Goal: Task Accomplishment & Management: Manage account settings

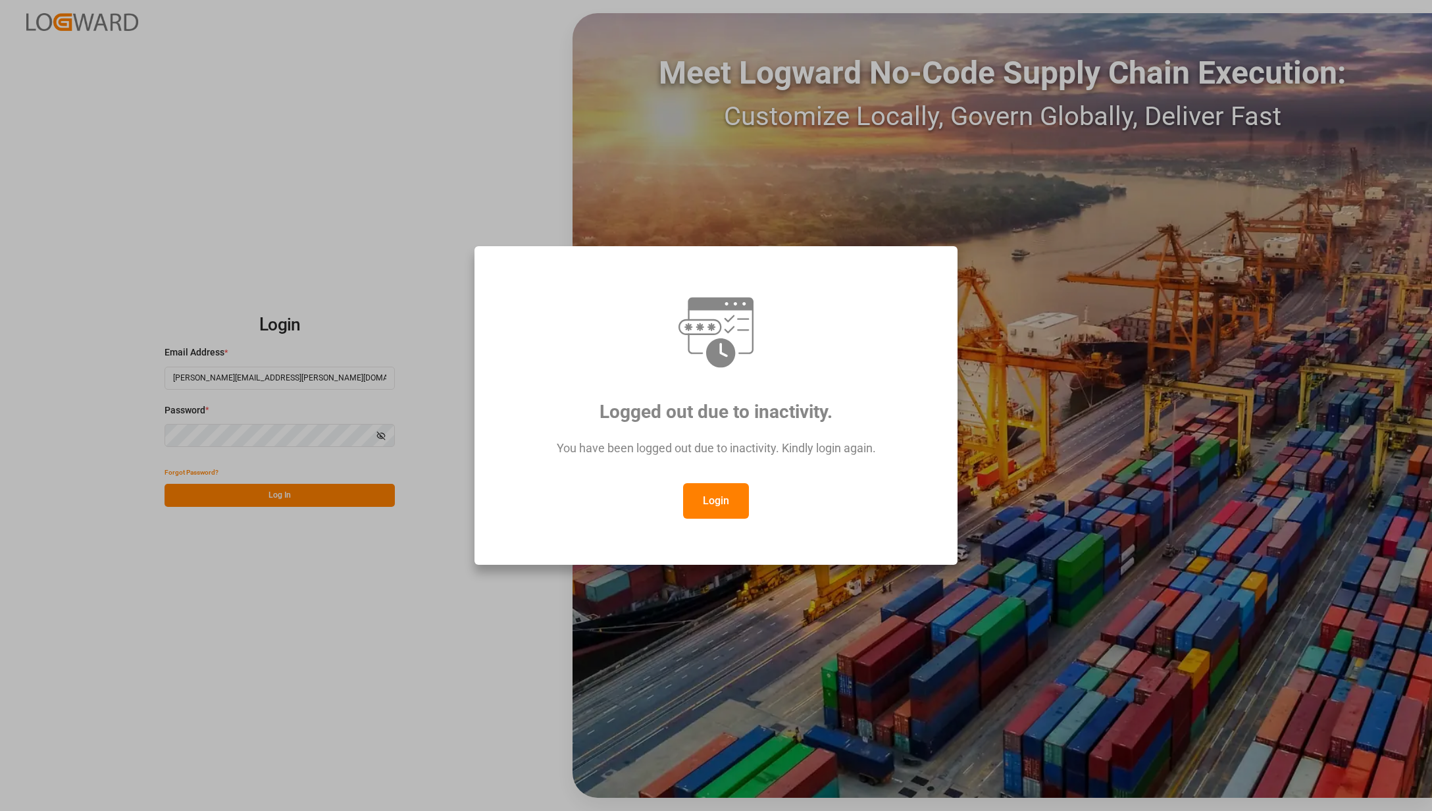
click at [730, 501] on button "Login" at bounding box center [716, 501] width 66 height 36
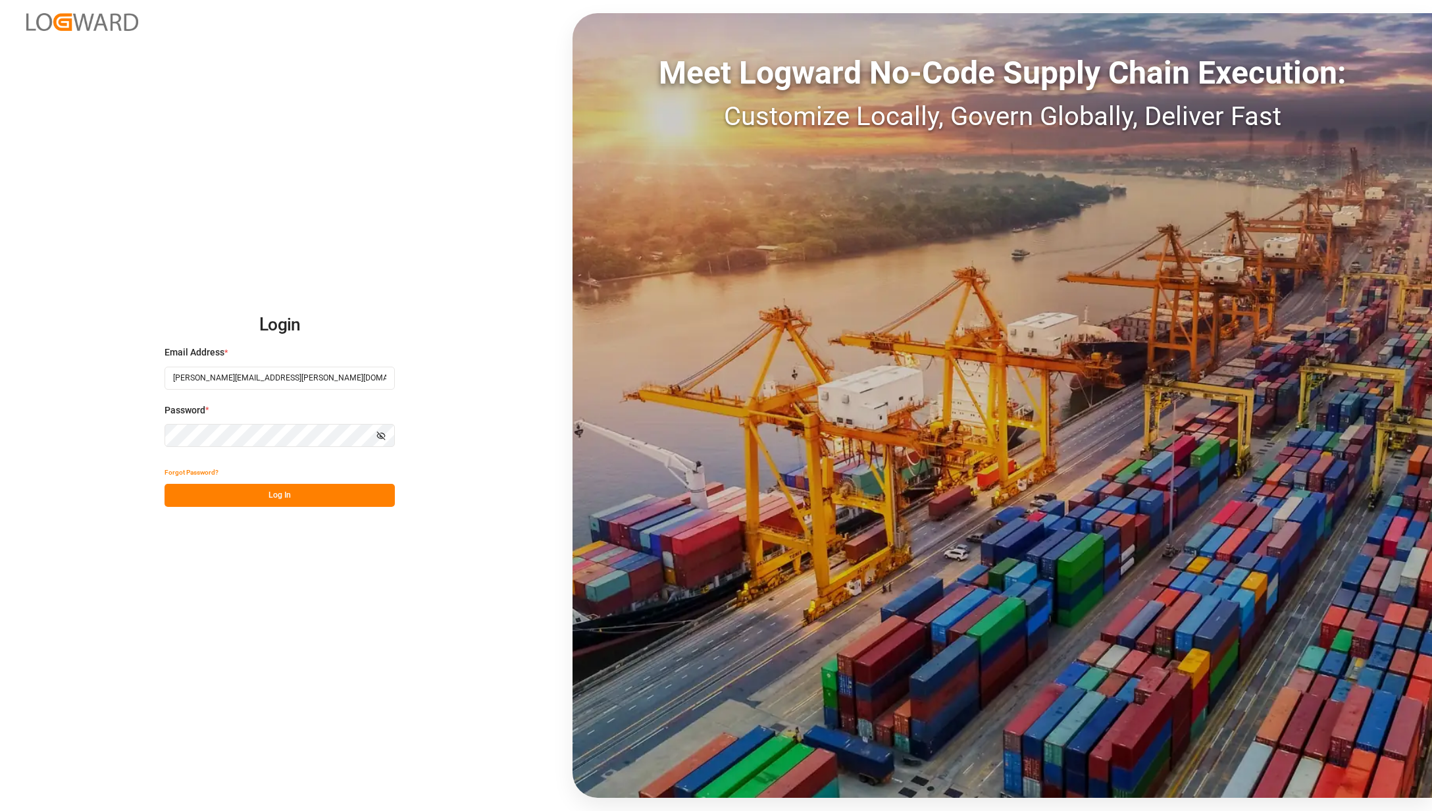
click at [308, 500] on button "Log In" at bounding box center [279, 495] width 230 height 23
